Goal: Navigation & Orientation: Find specific page/section

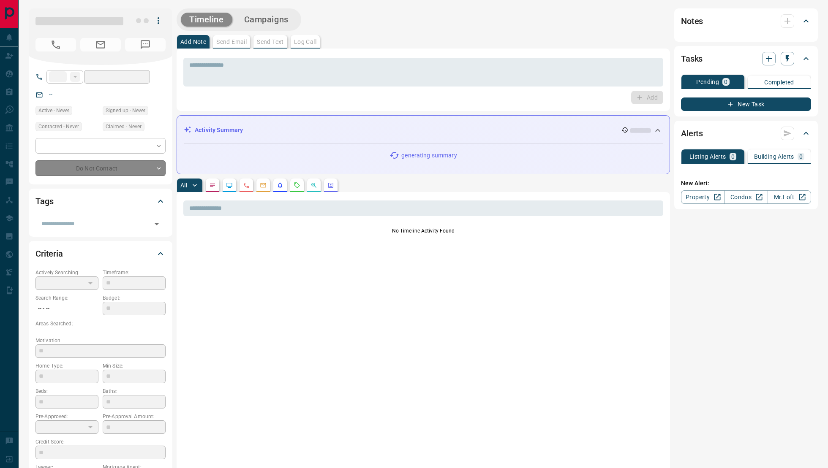
type input "**"
type input "**********"
type input "**"
type input "*"
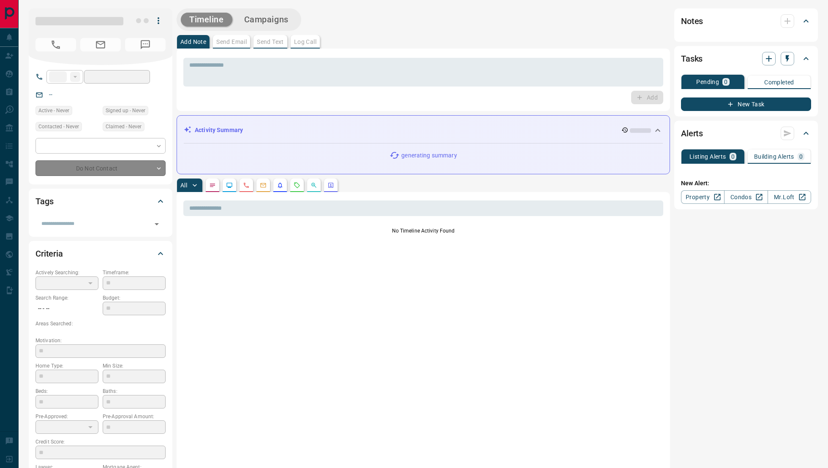
type input "**********"
type input "*******"
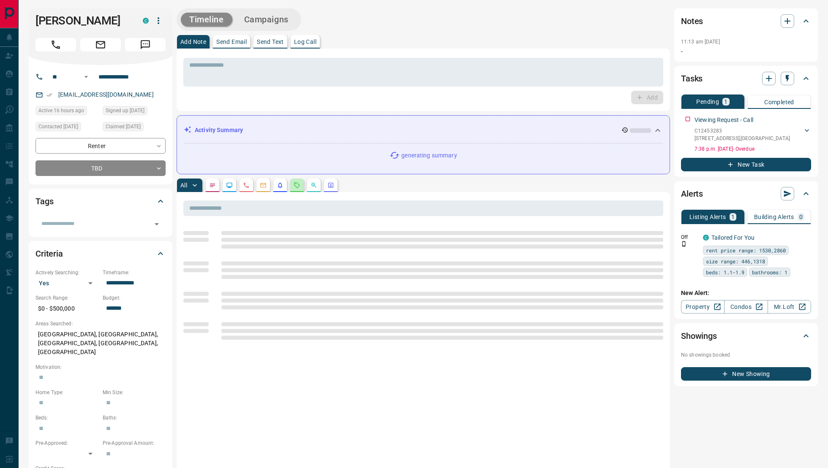
click at [295, 185] on icon "Requests" at bounding box center [297, 185] width 7 height 7
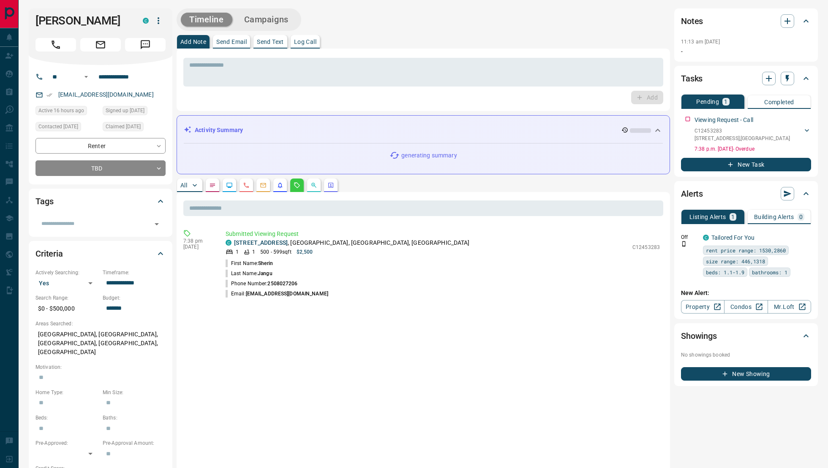
click at [183, 183] on p "All" at bounding box center [183, 185] width 7 height 6
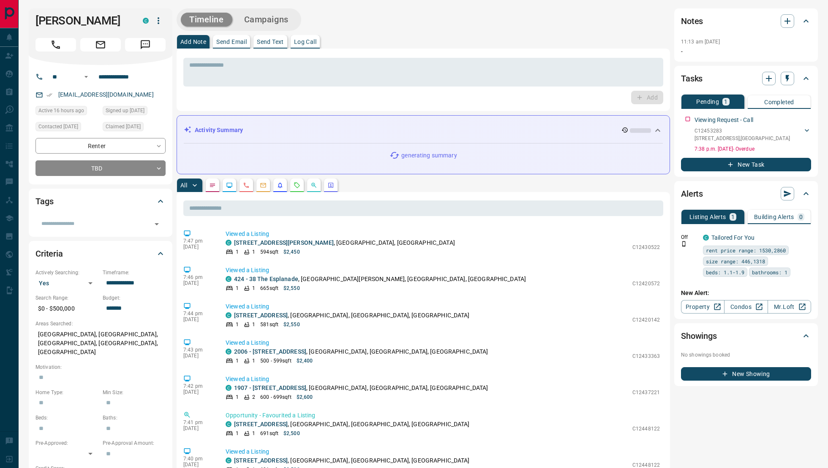
click at [298, 185] on icon "Requests" at bounding box center [297, 185] width 7 height 7
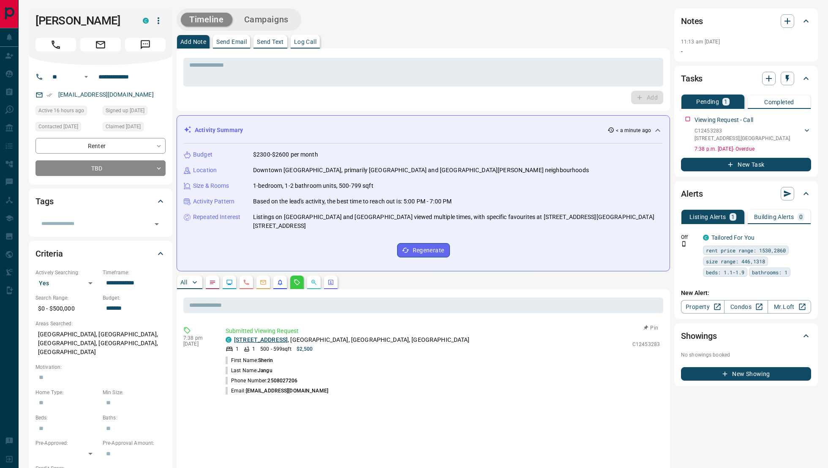
click at [265, 337] on link "[STREET_ADDRESS]" at bounding box center [261, 340] width 54 height 7
drag, startPoint x: 107, startPoint y: 20, endPoint x: 36, endPoint y: 22, distance: 71.0
click at [36, 21] on h1 "[PERSON_NAME]" at bounding box center [82, 21] width 95 height 14
copy h1 "[PERSON_NAME]"
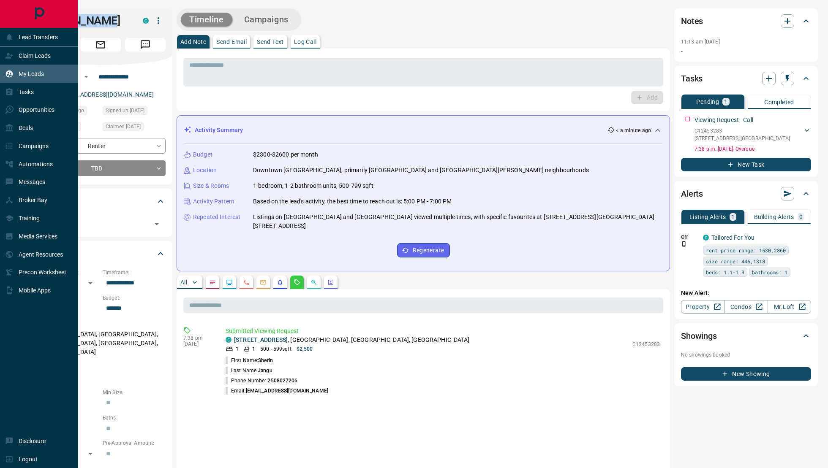
click at [18, 73] on div "My Leads" at bounding box center [24, 74] width 39 height 14
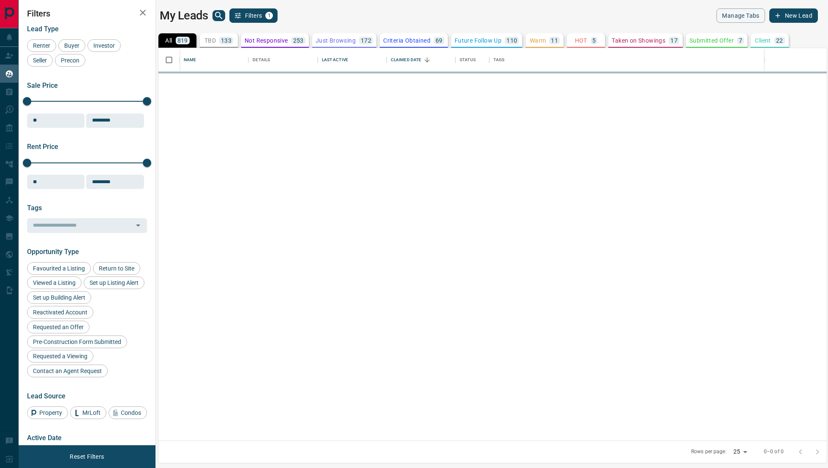
scroll to position [393, 668]
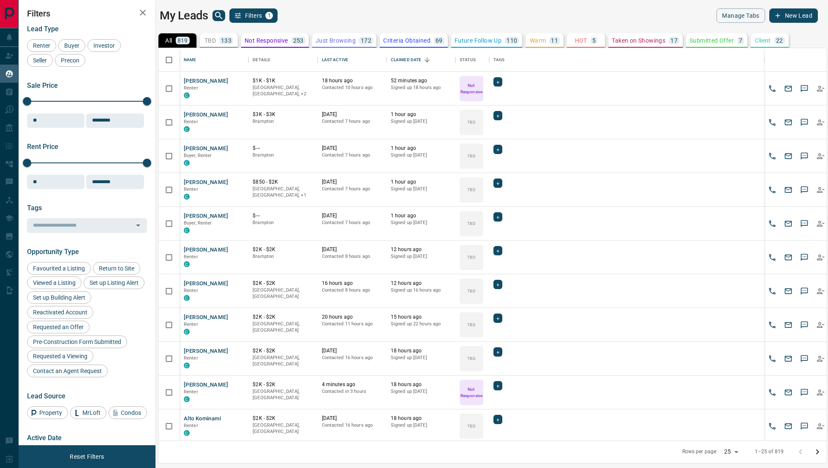
click at [218, 40] on div "TBD 133" at bounding box center [218, 41] width 29 height 8
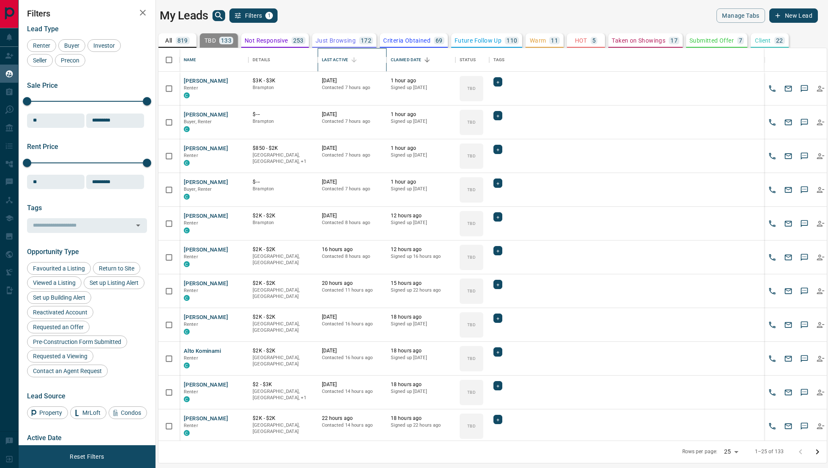
click at [359, 65] on div "Last Active" at bounding box center [354, 60] width 12 height 12
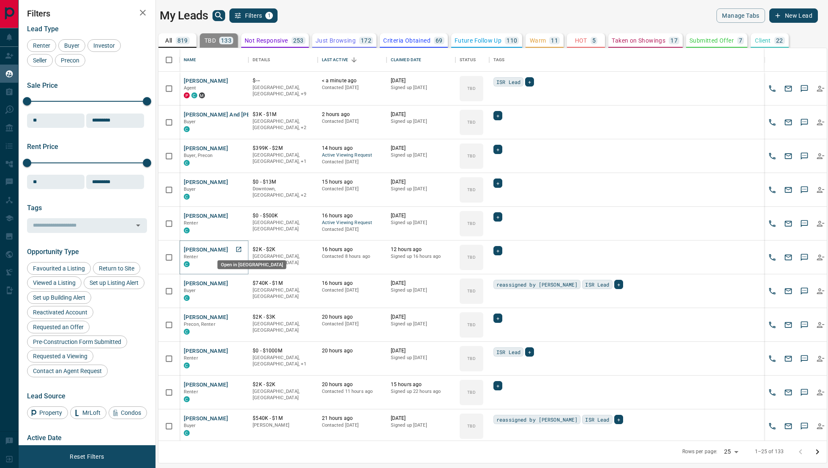
click at [240, 248] on icon "Open in New Tab" at bounding box center [238, 249] width 7 height 7
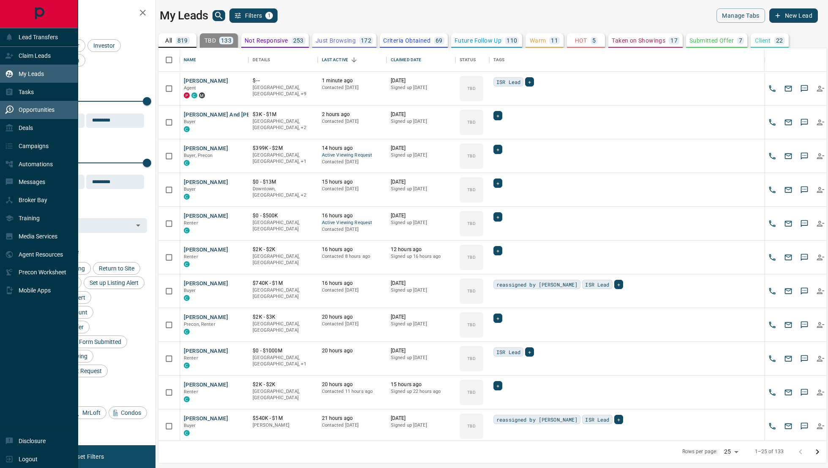
click at [29, 102] on div "Opportunities" at bounding box center [39, 110] width 78 height 18
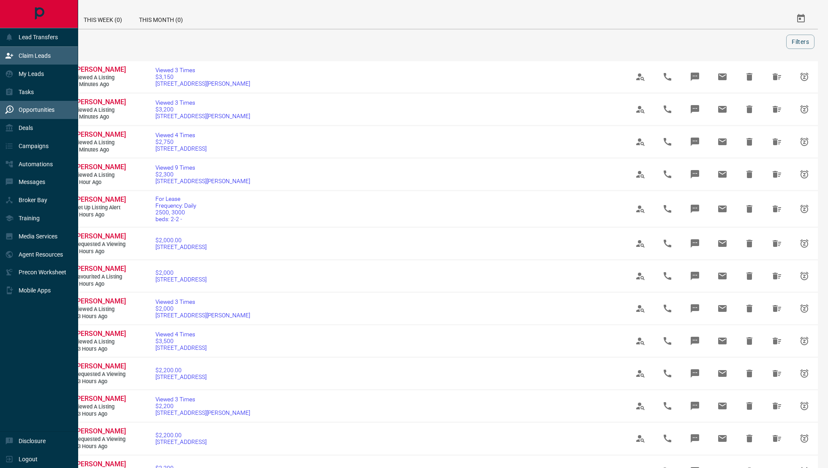
click at [36, 63] on div "Claim Leads" at bounding box center [39, 56] width 78 height 18
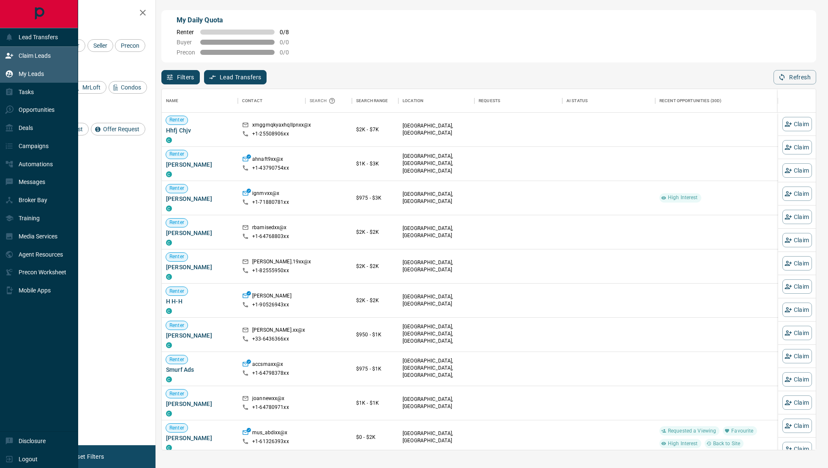
scroll to position [362, 654]
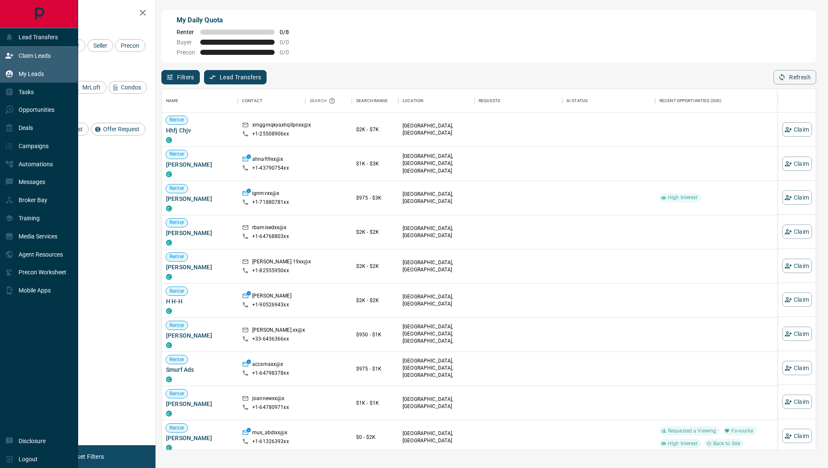
click at [38, 71] on p "My Leads" at bounding box center [31, 74] width 25 height 7
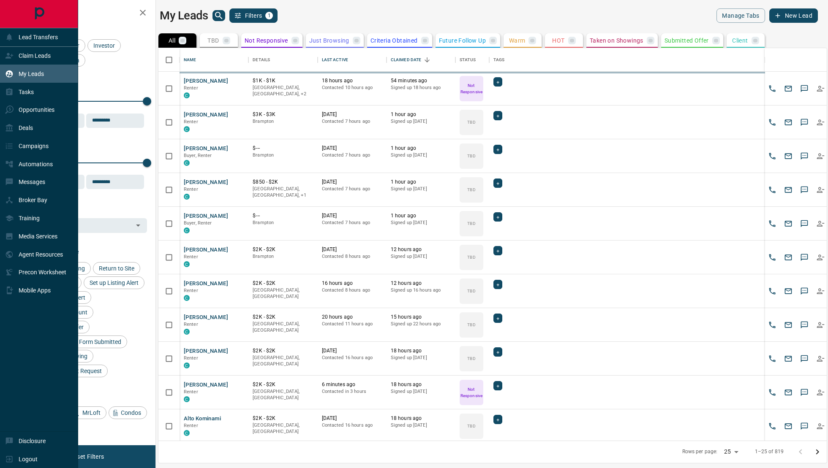
scroll to position [393, 668]
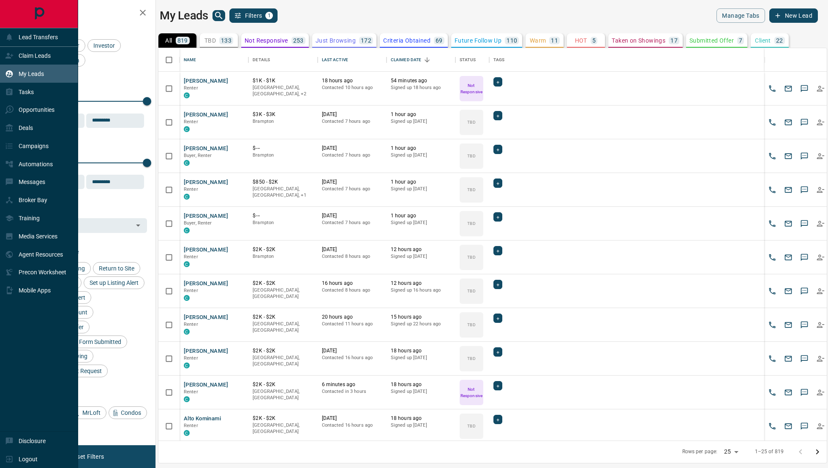
click at [34, 69] on div "My Leads" at bounding box center [24, 74] width 39 height 14
click at [24, 113] on p "Opportunities" at bounding box center [37, 109] width 36 height 7
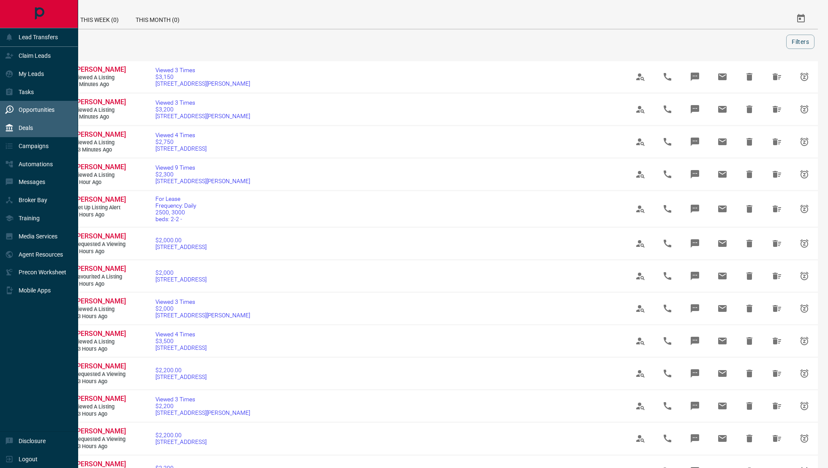
click at [32, 131] on div "Deals" at bounding box center [19, 128] width 28 height 14
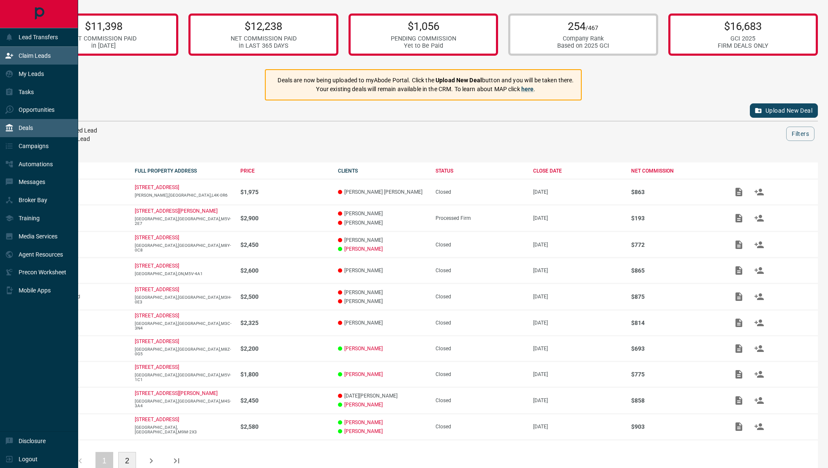
click at [36, 49] on div "Claim Leads" at bounding box center [28, 56] width 46 height 14
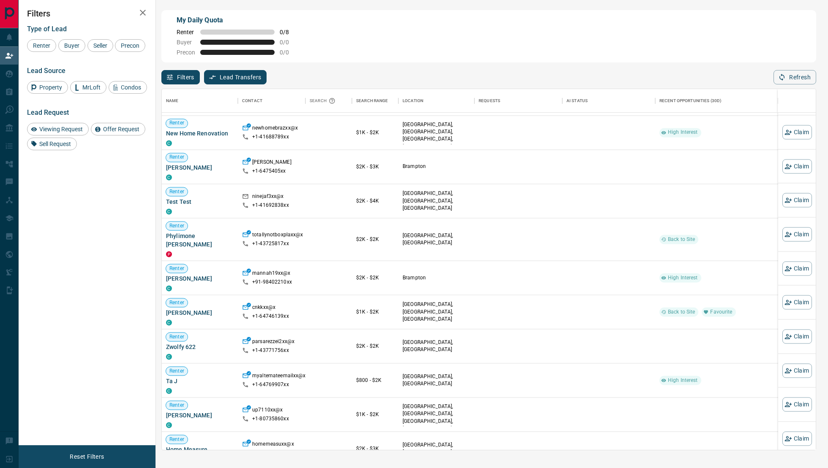
scroll to position [501, 0]
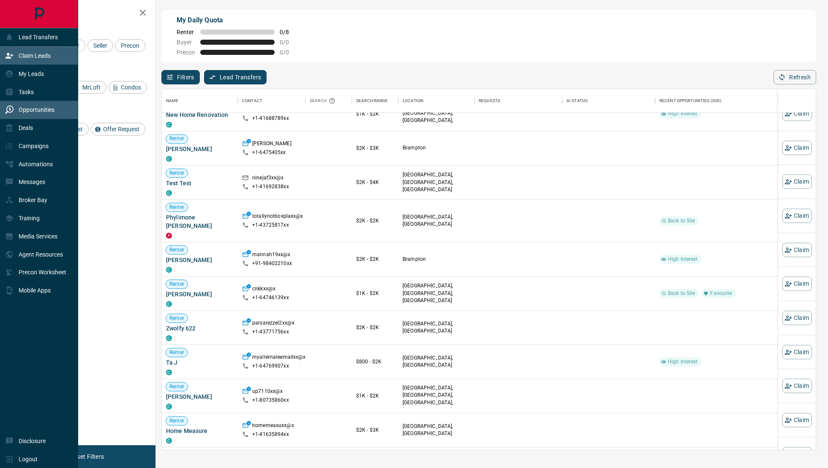
click at [47, 104] on div "Opportunities" at bounding box center [29, 110] width 49 height 14
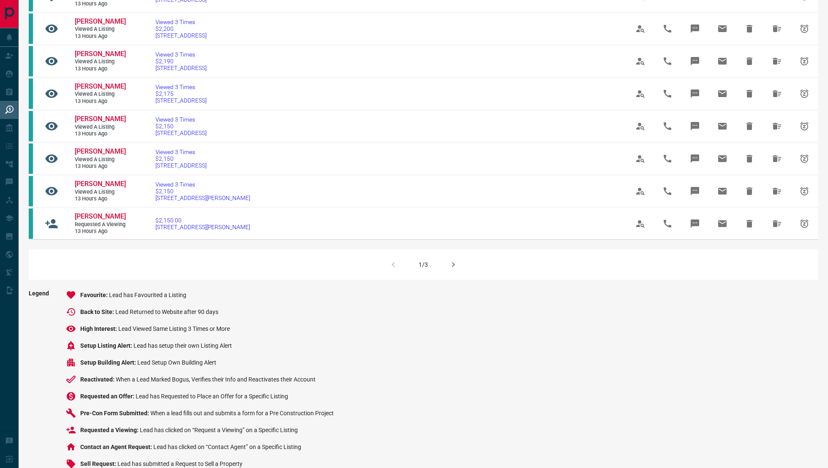
scroll to position [481, 0]
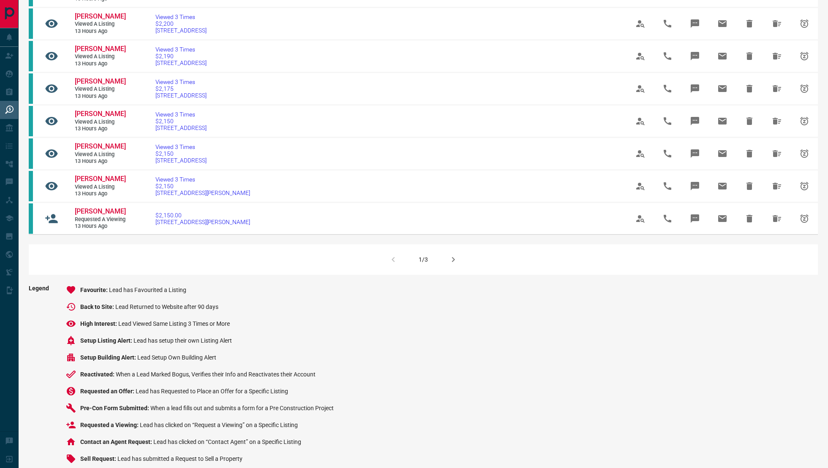
click at [455, 265] on icon "button" at bounding box center [453, 260] width 10 height 10
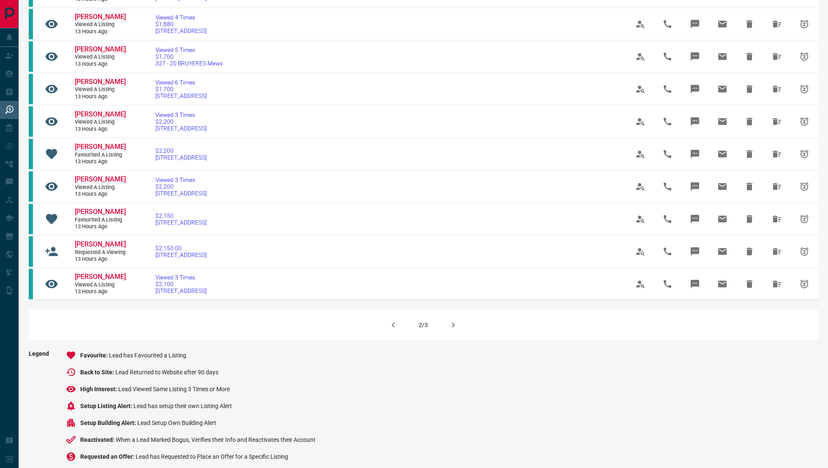
scroll to position [414, 0]
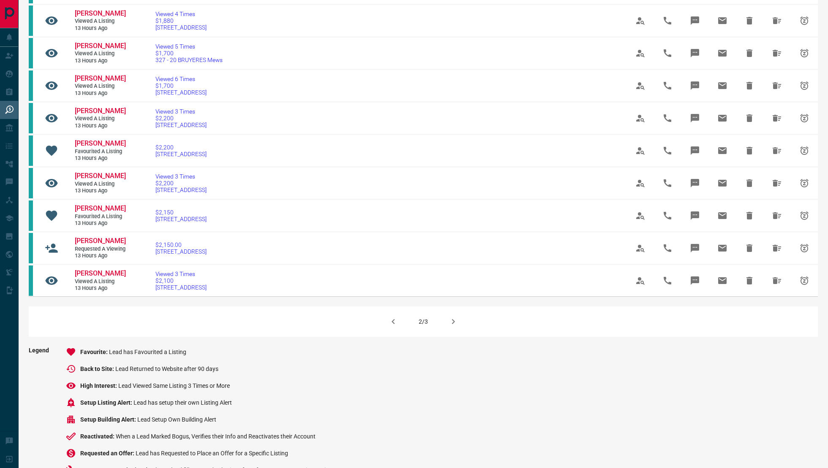
click at [453, 327] on icon "button" at bounding box center [453, 322] width 10 height 10
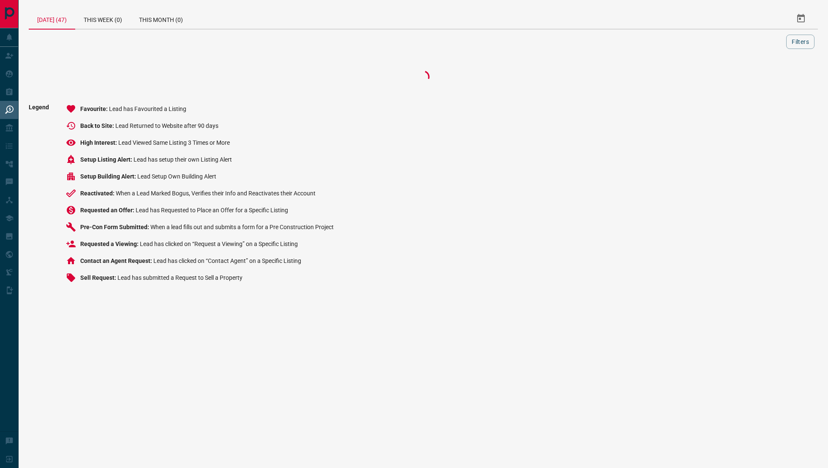
scroll to position [0, 0]
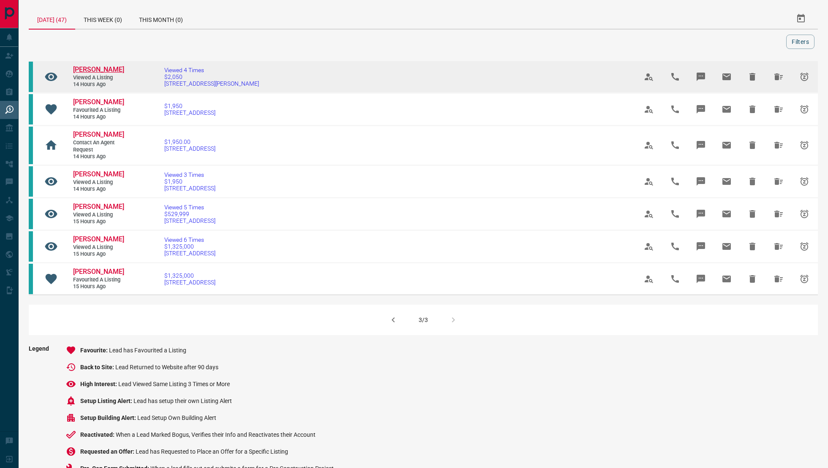
click at [103, 71] on span "[PERSON_NAME]" at bounding box center [98, 69] width 51 height 8
